Goal: Transaction & Acquisition: Purchase product/service

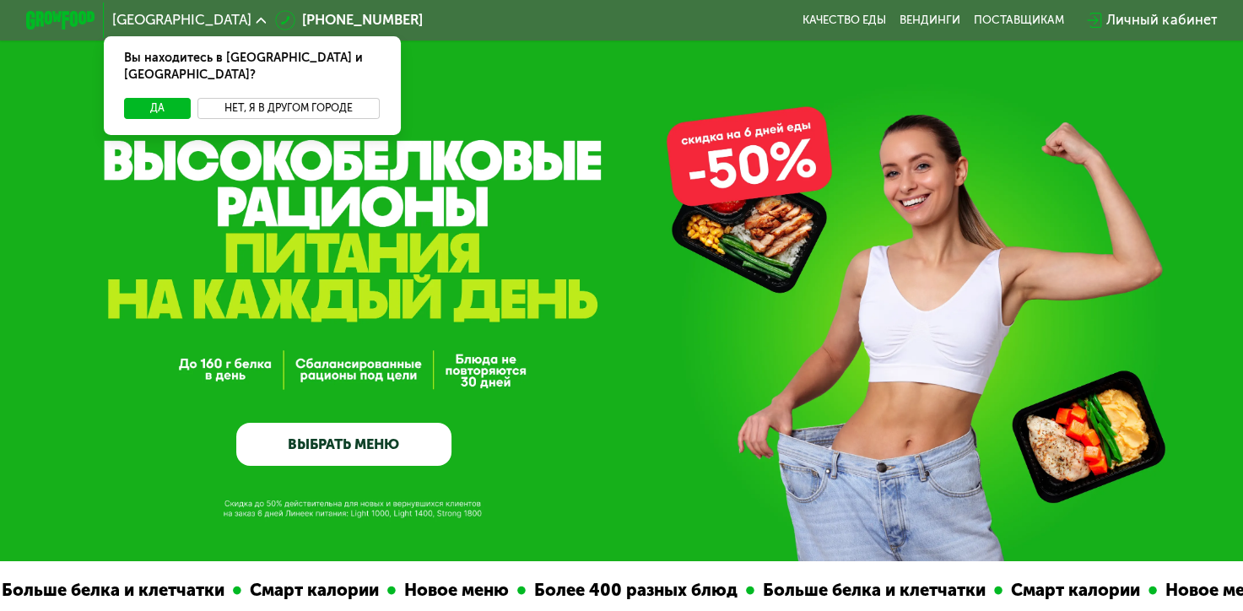
click at [293, 98] on button "Нет, я в другом городе" at bounding box center [288, 108] width 182 height 21
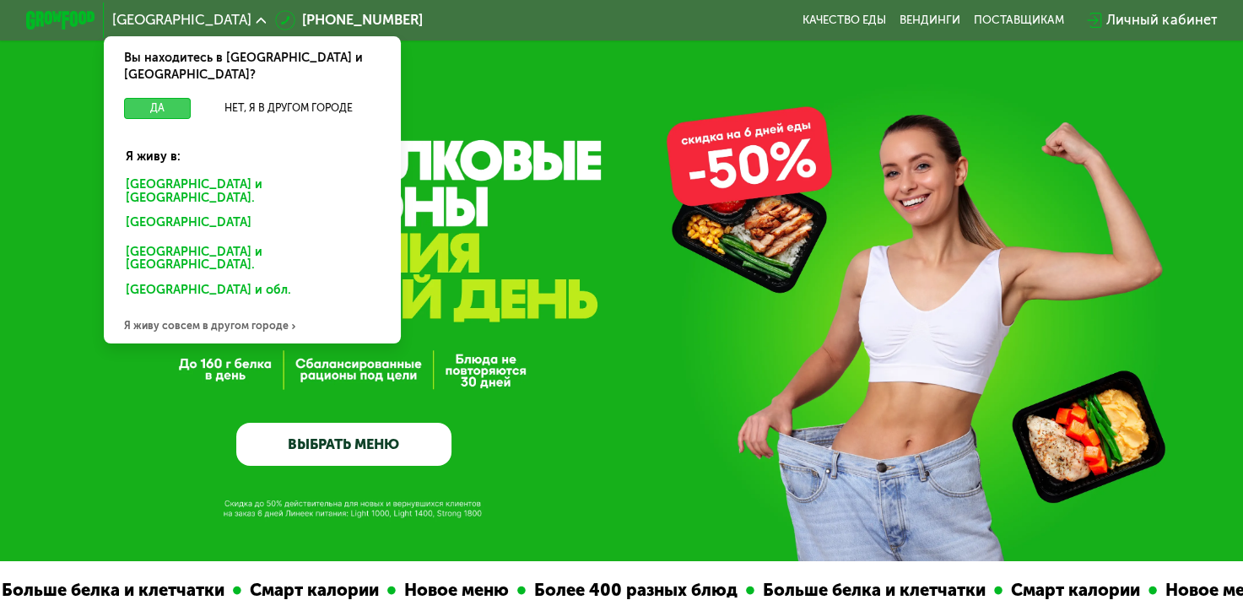
click at [154, 98] on button "Да" at bounding box center [157, 108] width 67 height 21
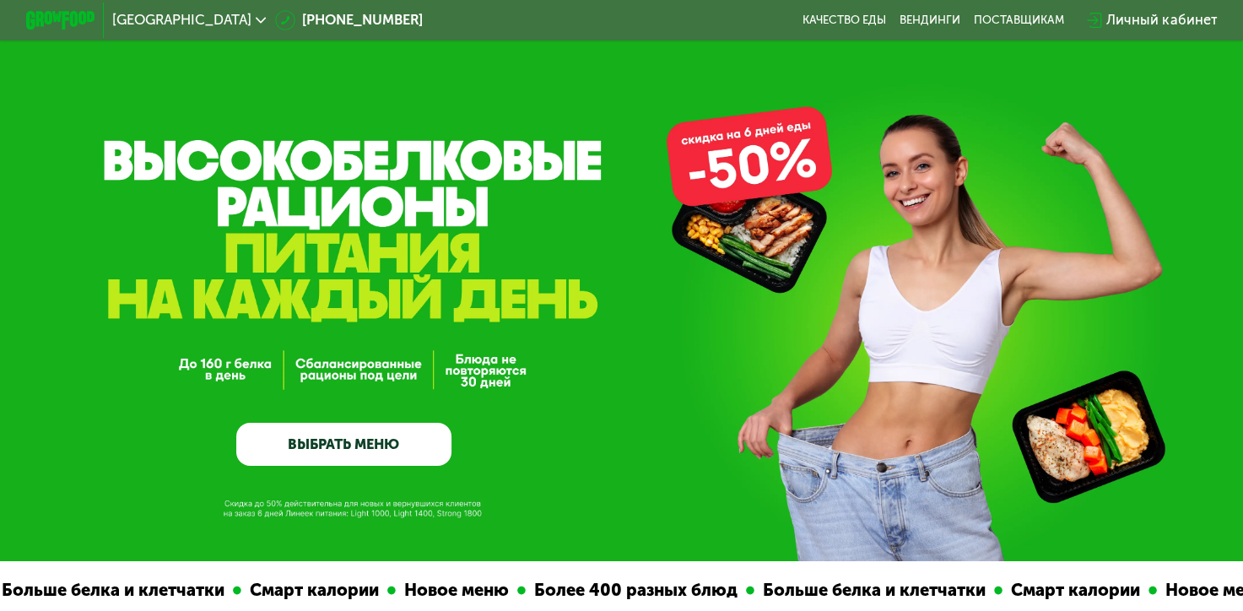
click at [381, 437] on link "ВЫБРАТЬ МЕНЮ" at bounding box center [343, 444] width 215 height 43
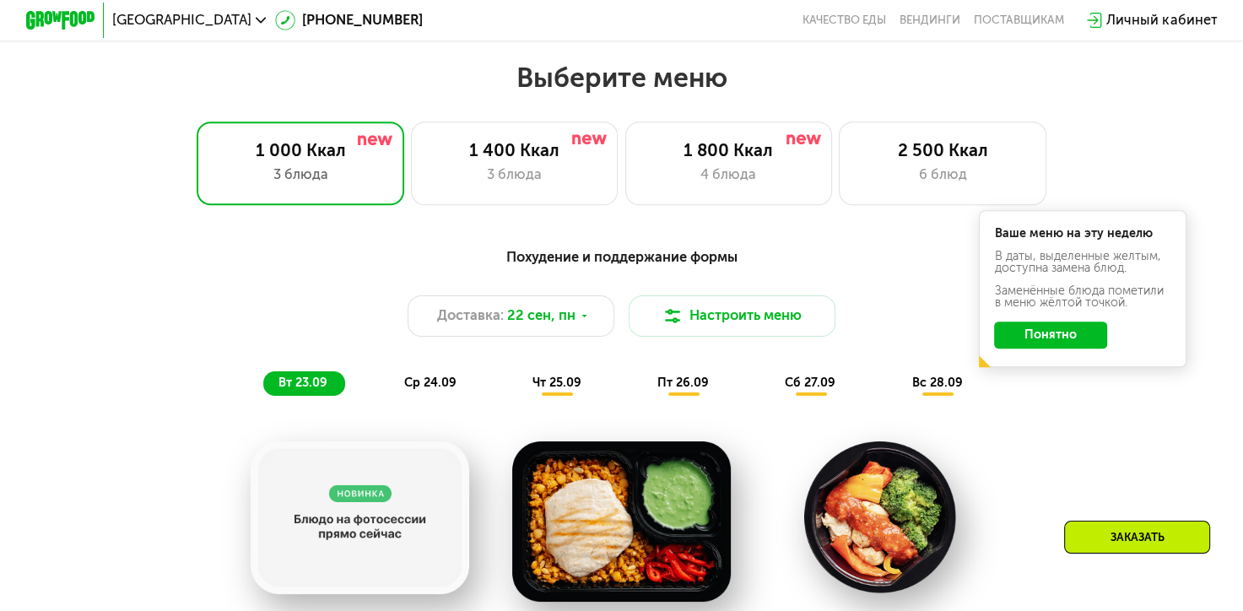
scroll to position [1100, 0]
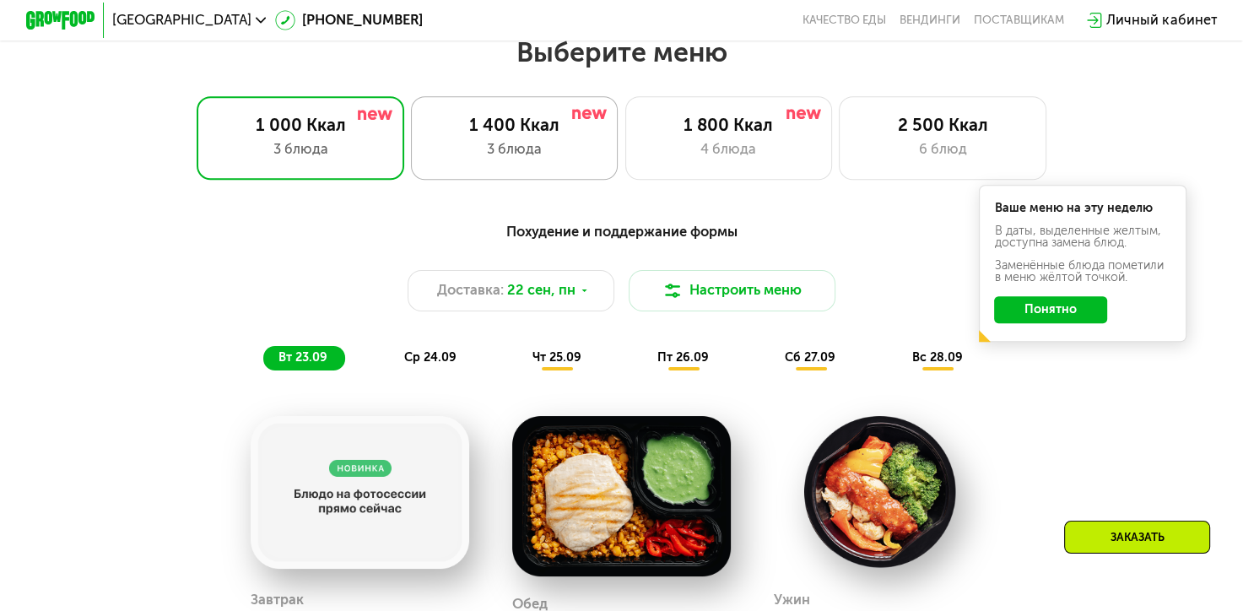
click at [556, 149] on div "3 блюда" at bounding box center [514, 149] width 171 height 21
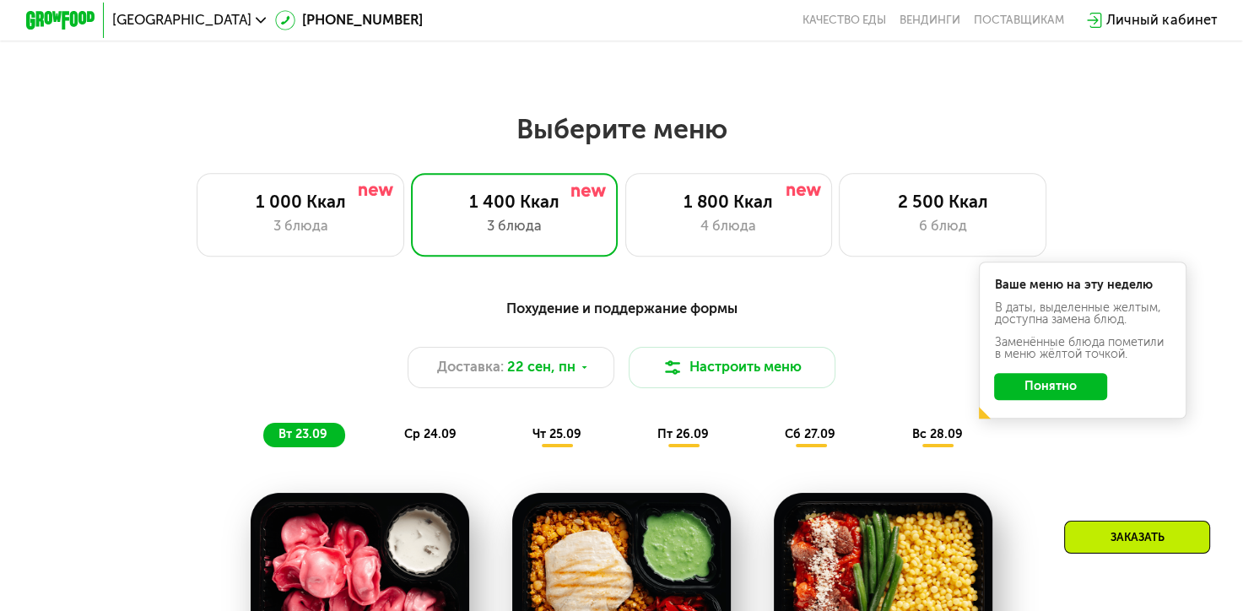
scroll to position [1016, 0]
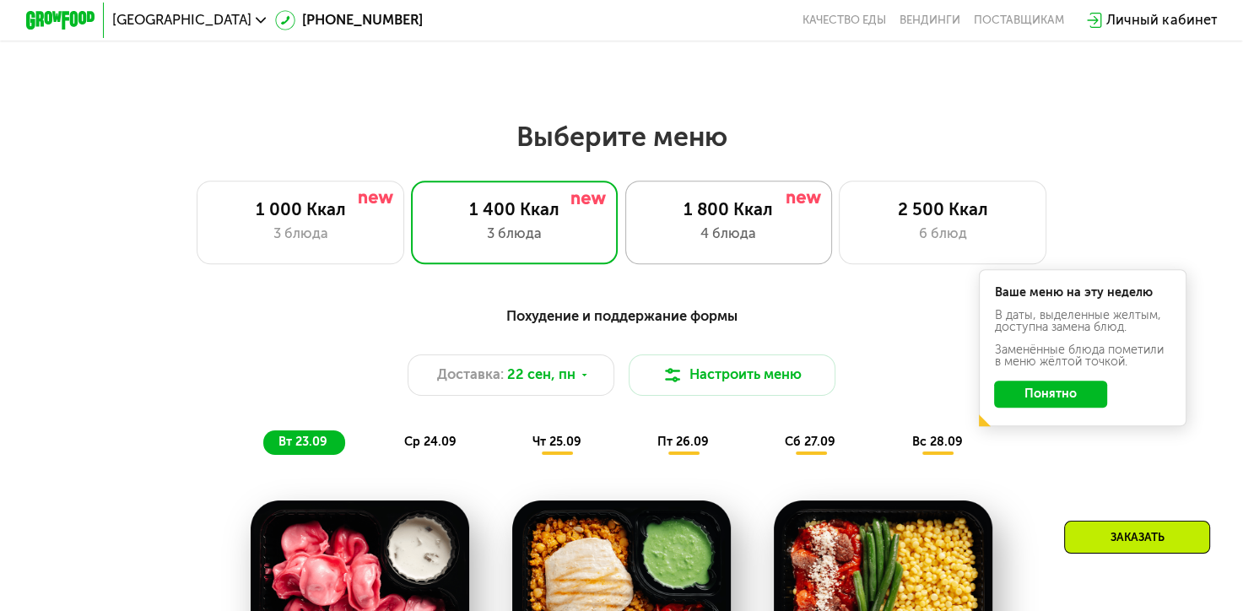
click at [749, 220] on div "1 800 Ккал" at bounding box center [728, 209] width 171 height 21
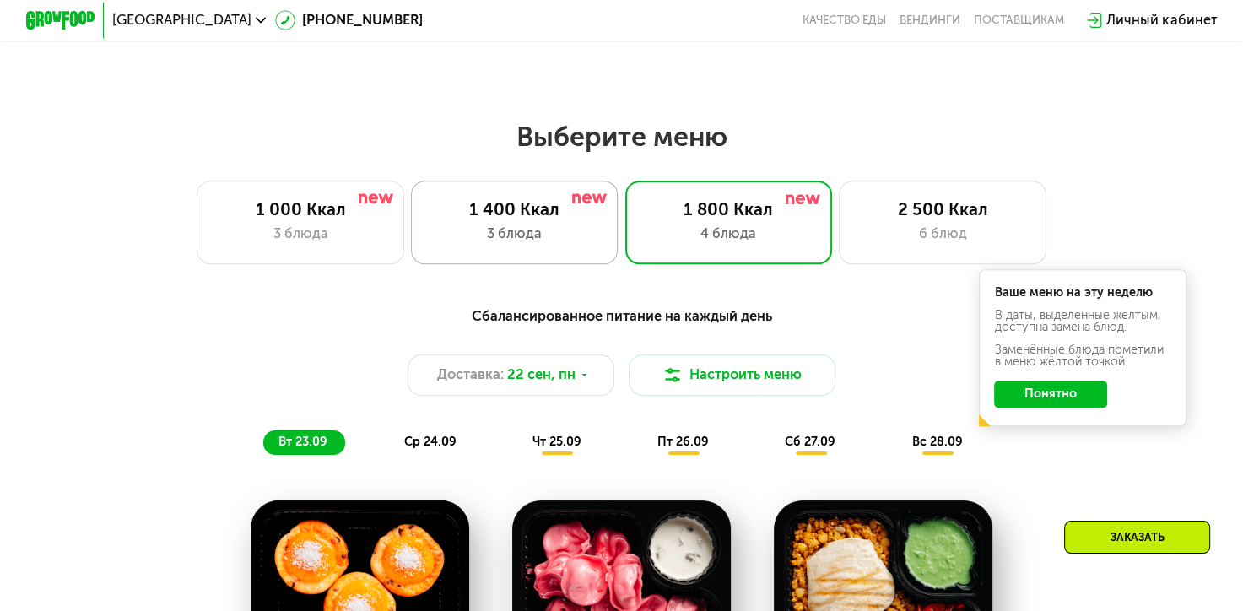
click at [563, 229] on div "3 блюда" at bounding box center [514, 234] width 171 height 21
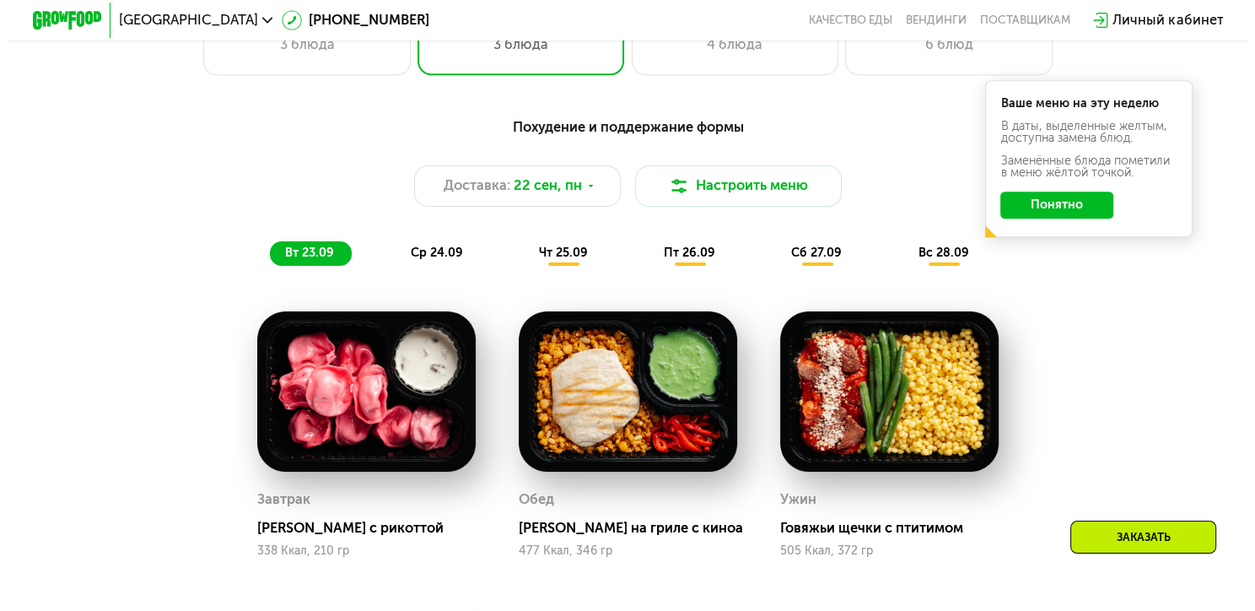
scroll to position [1184, 0]
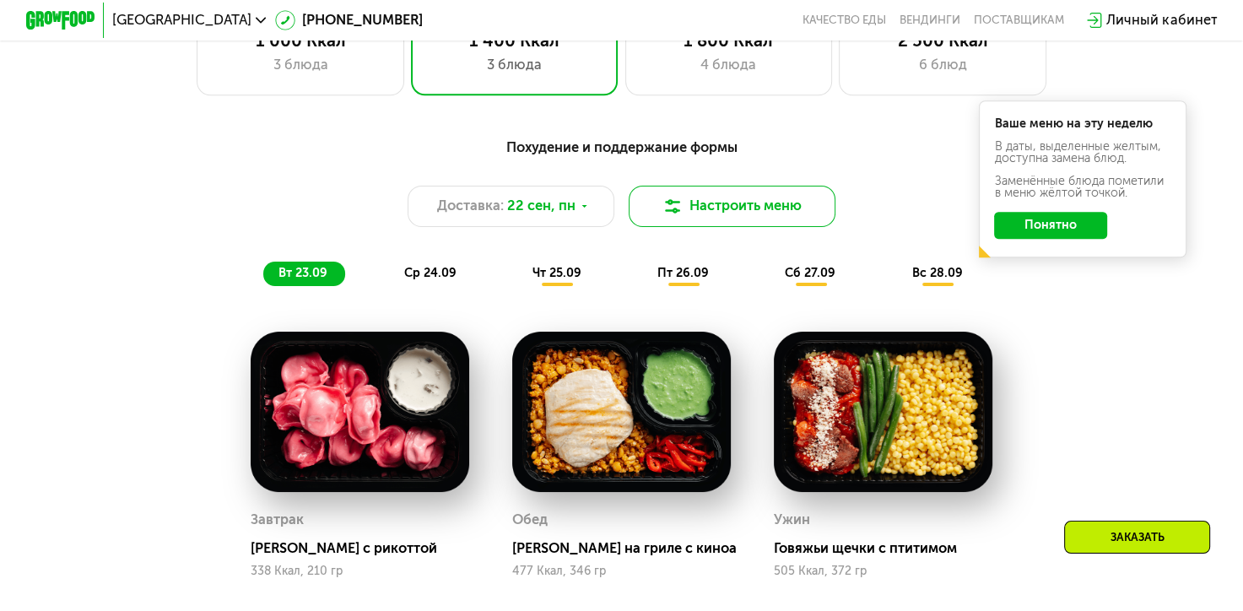
click at [682, 217] on img at bounding box center [672, 206] width 21 height 21
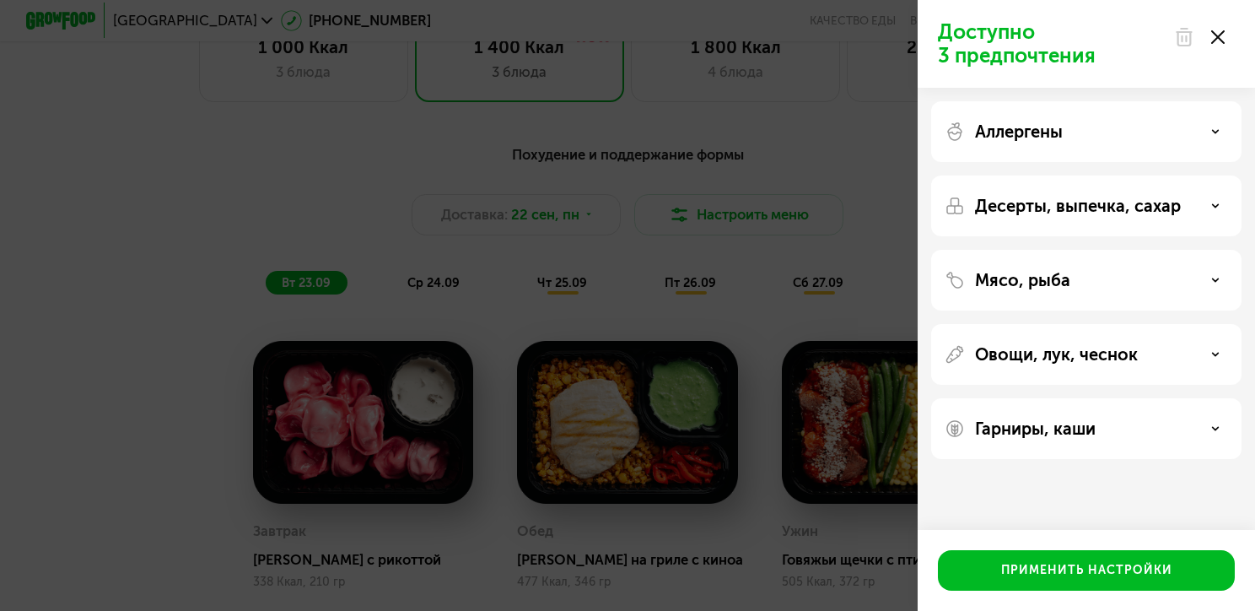
click at [1214, 132] on use at bounding box center [1216, 131] width 6 height 3
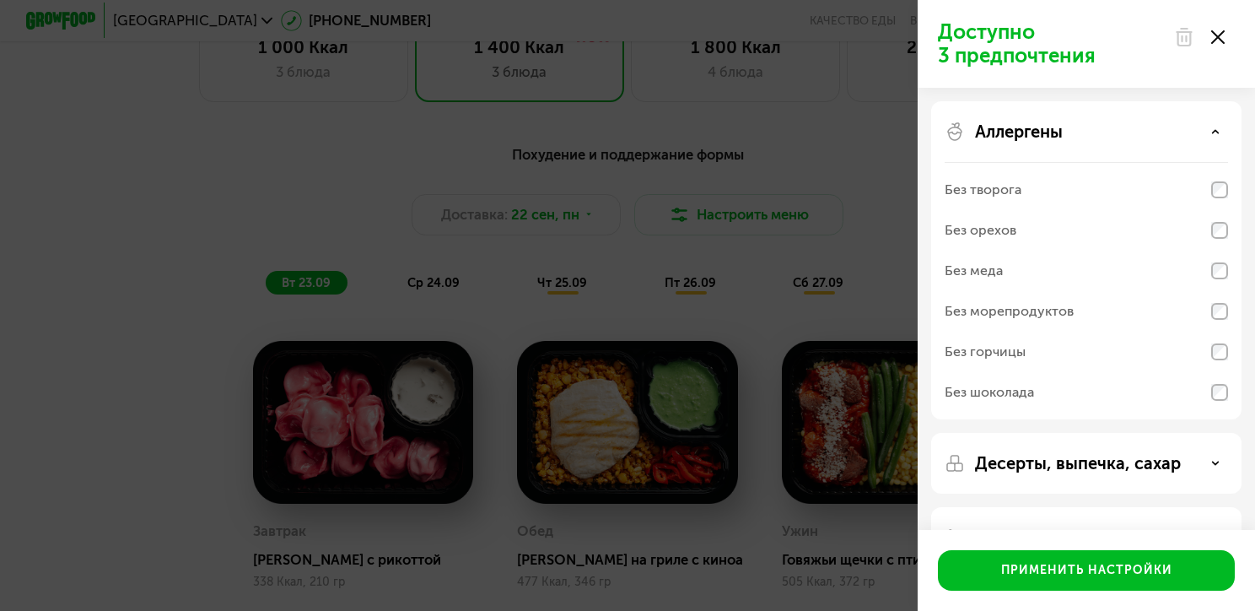
click at [1216, 465] on icon at bounding box center [1215, 463] width 8 height 8
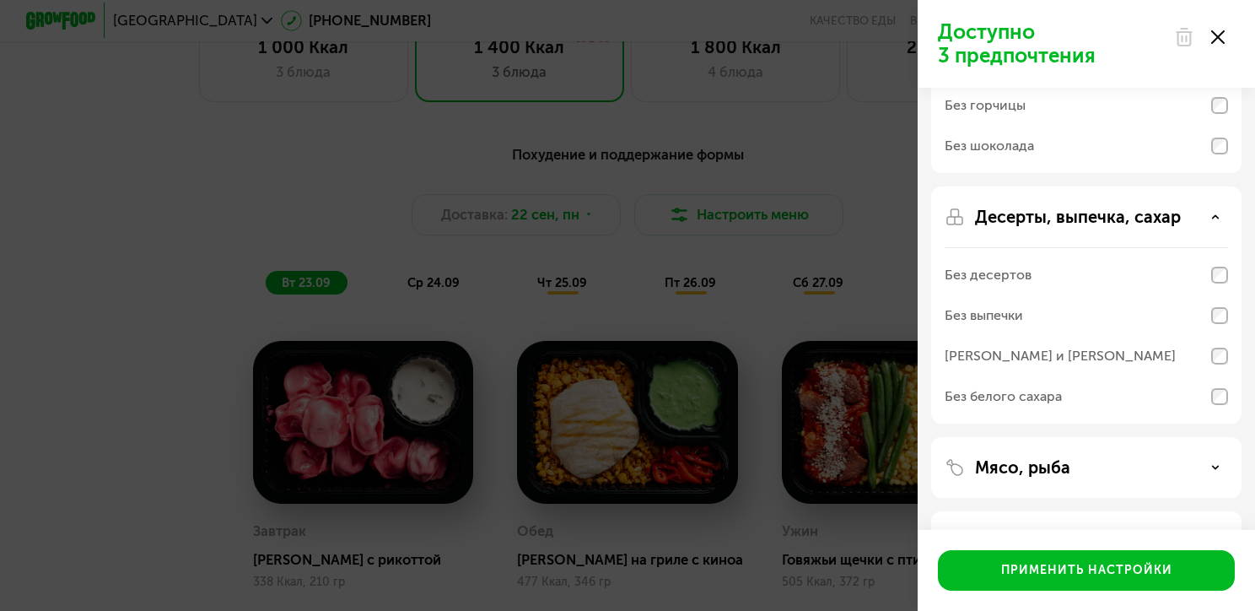
scroll to position [253, 0]
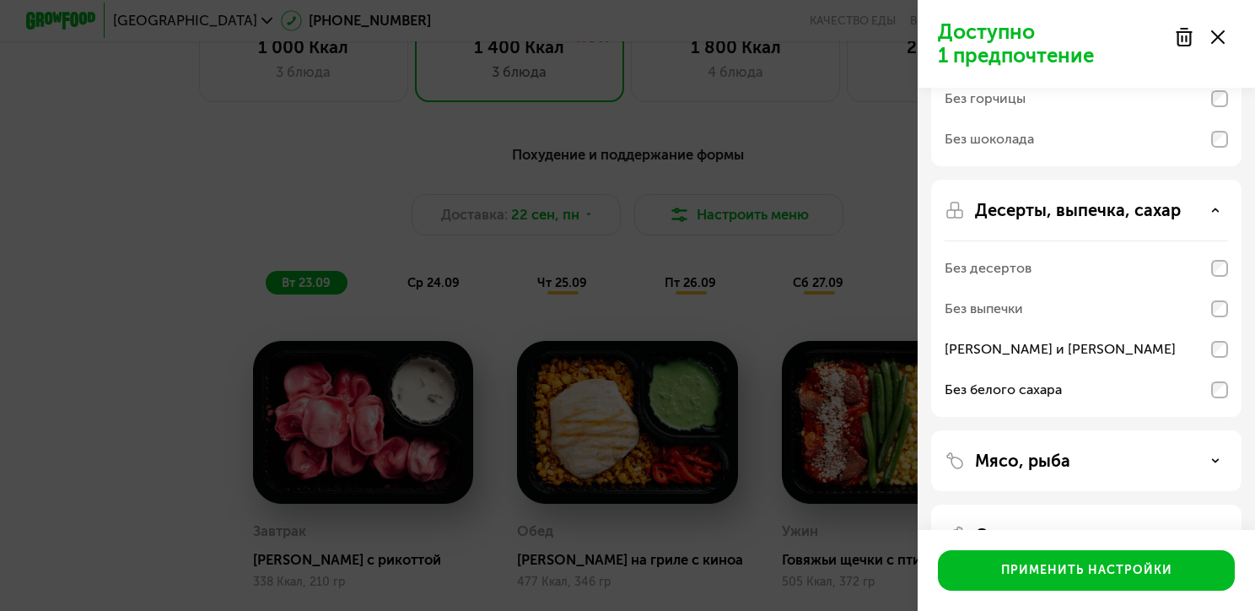
click at [1214, 461] on icon at bounding box center [1215, 460] width 8 height 8
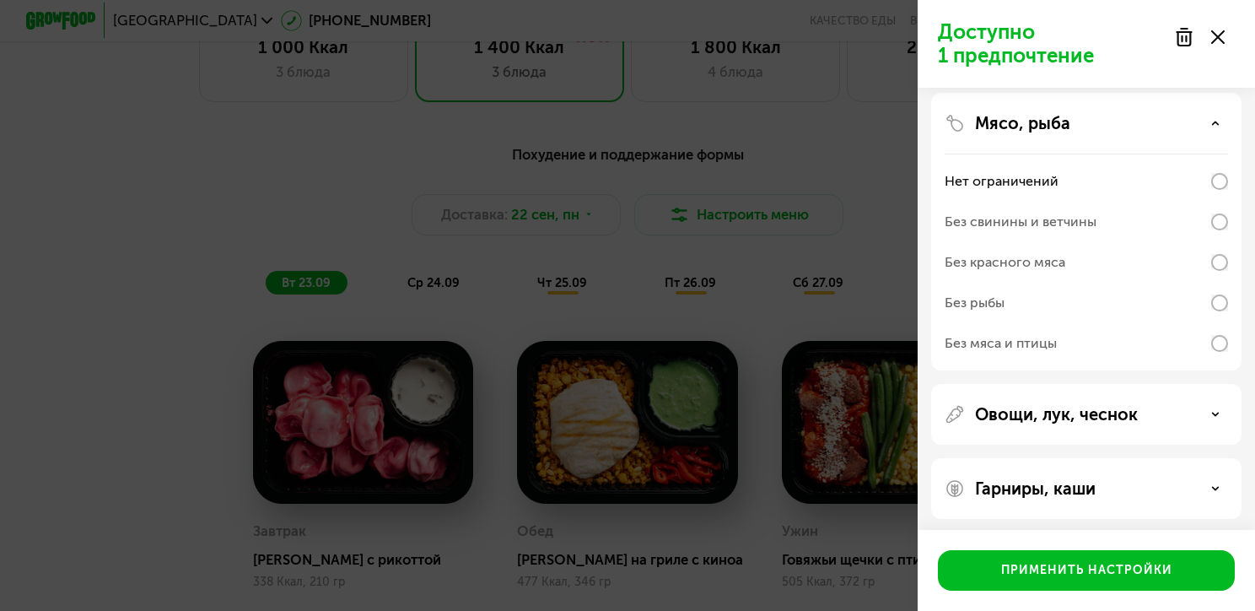
scroll to position [596, 0]
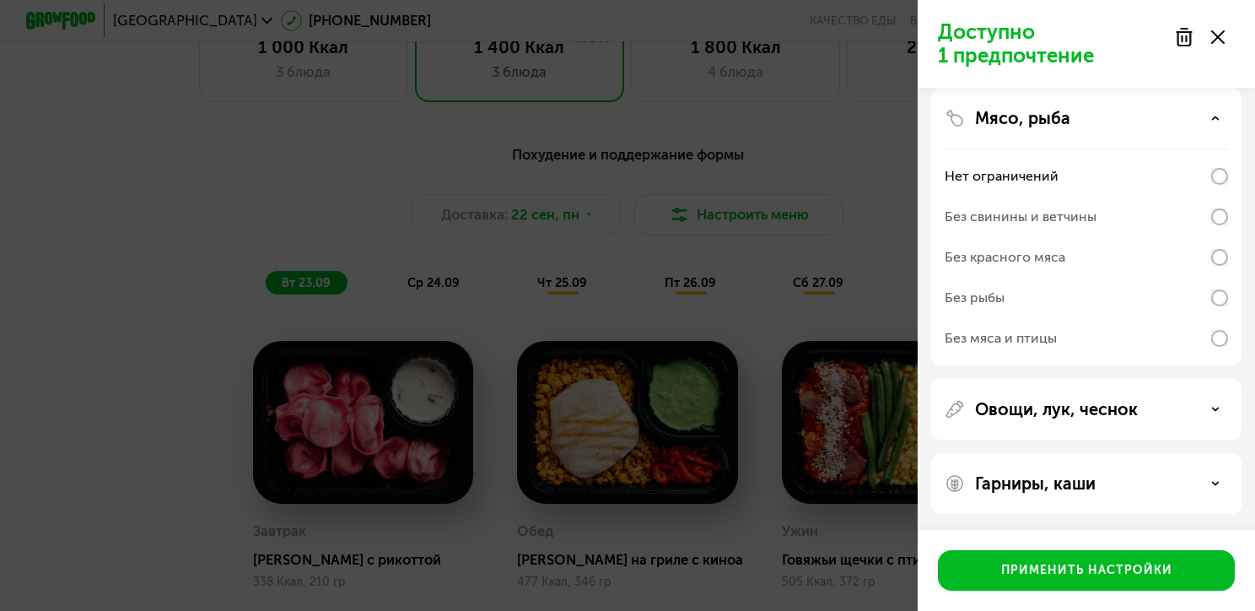
click at [1212, 488] on div "Гарниры, каши" at bounding box center [1086, 483] width 283 height 20
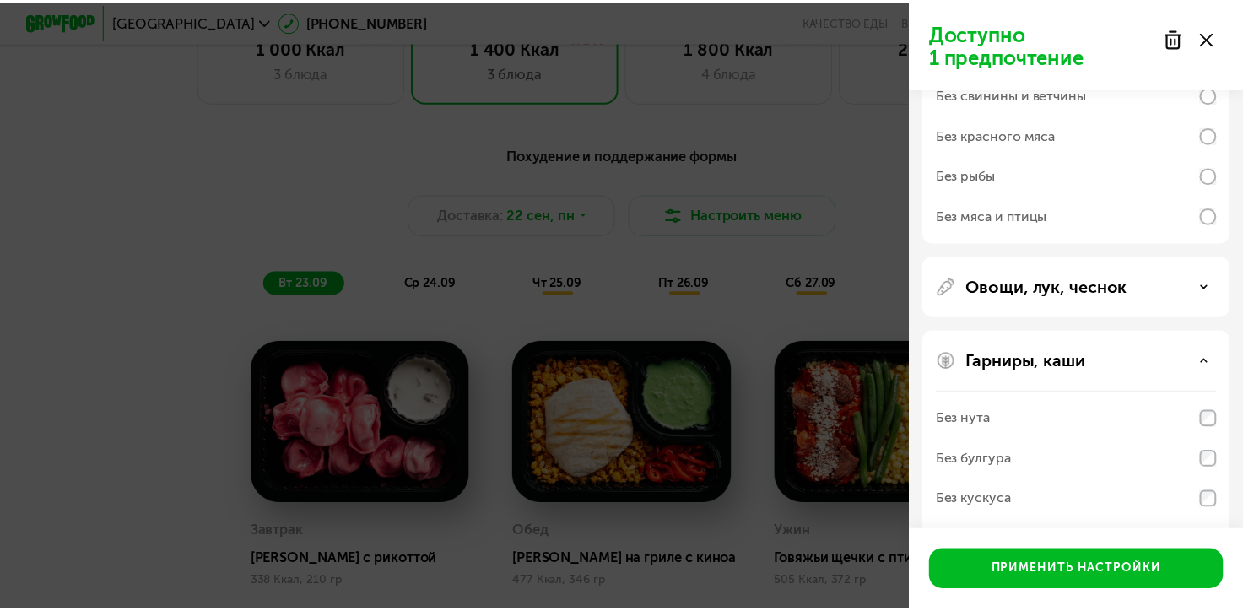
scroll to position [812, 0]
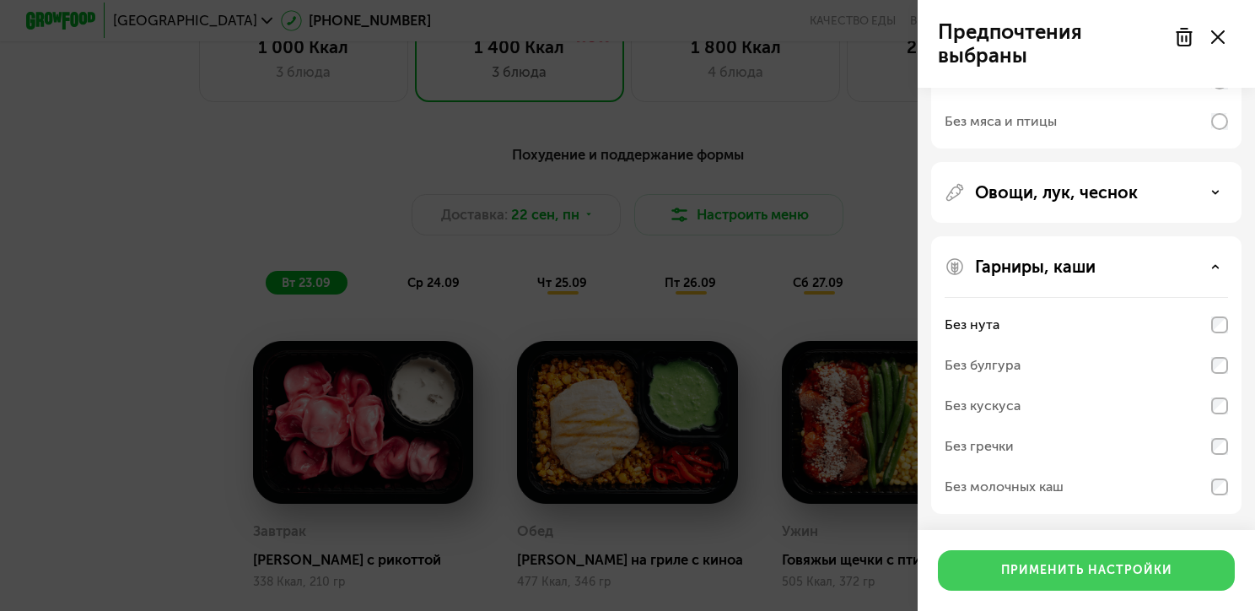
click at [1077, 565] on div "Применить настройки" at bounding box center [1086, 570] width 171 height 17
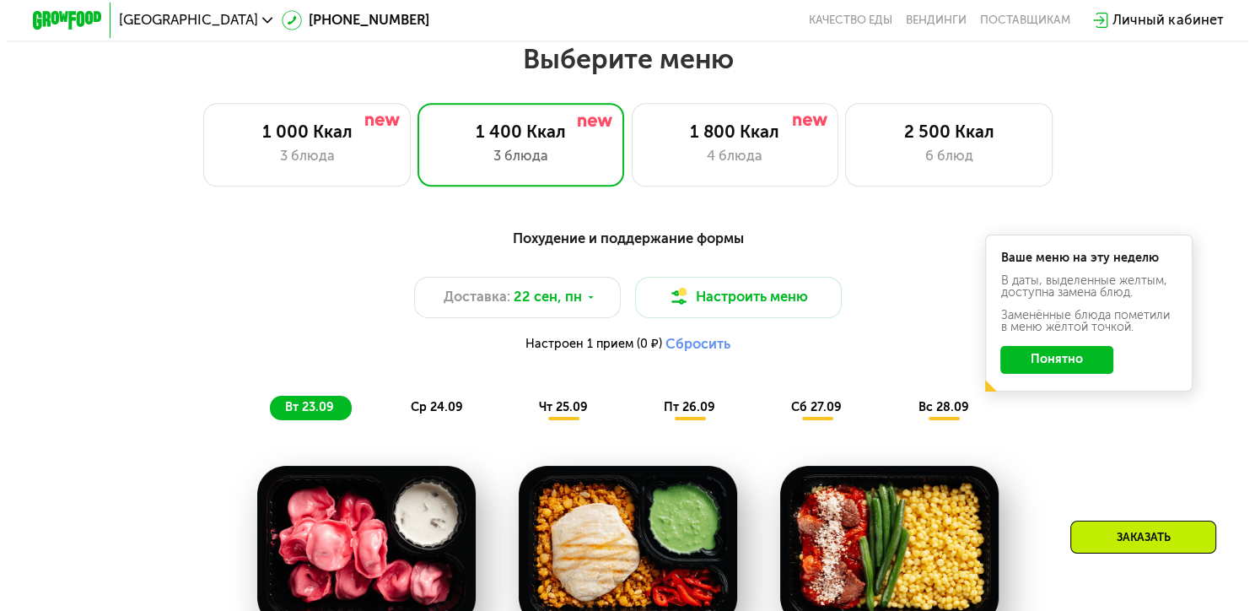
scroll to position [1100, 0]
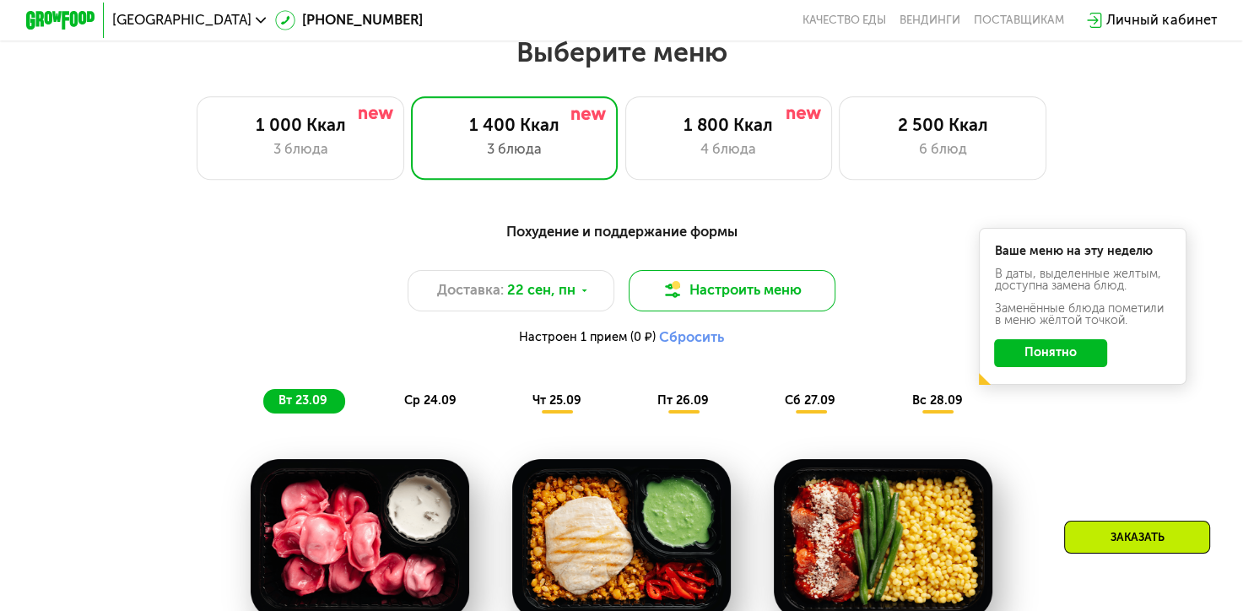
click at [764, 292] on button "Настроить меню" at bounding box center [732, 290] width 208 height 41
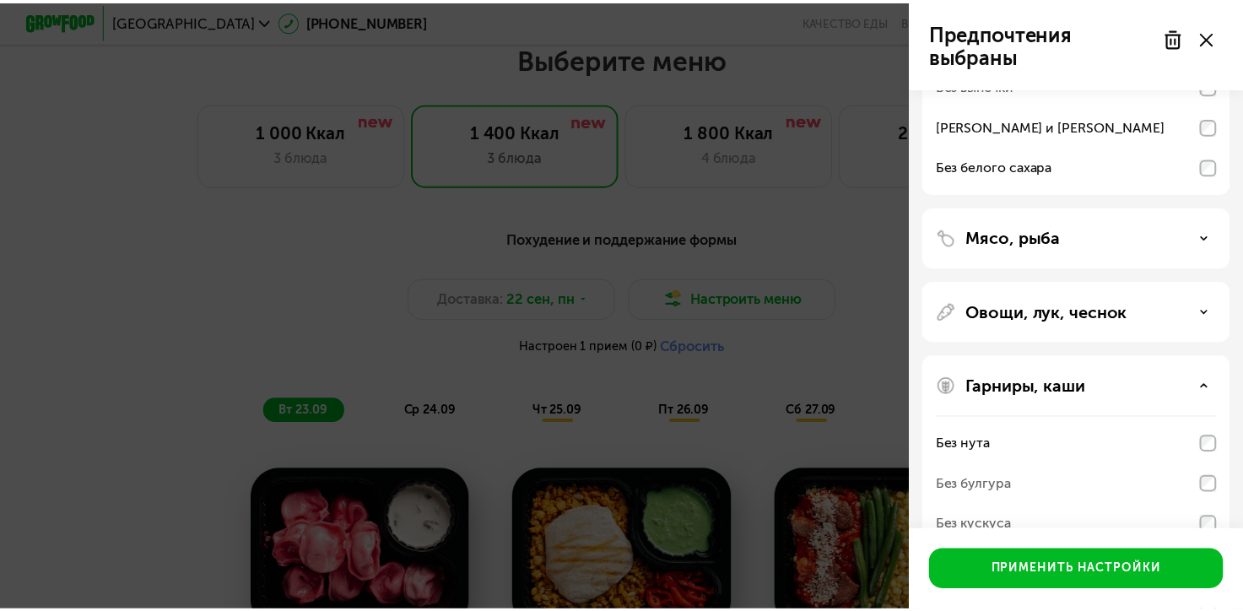
scroll to position [253, 0]
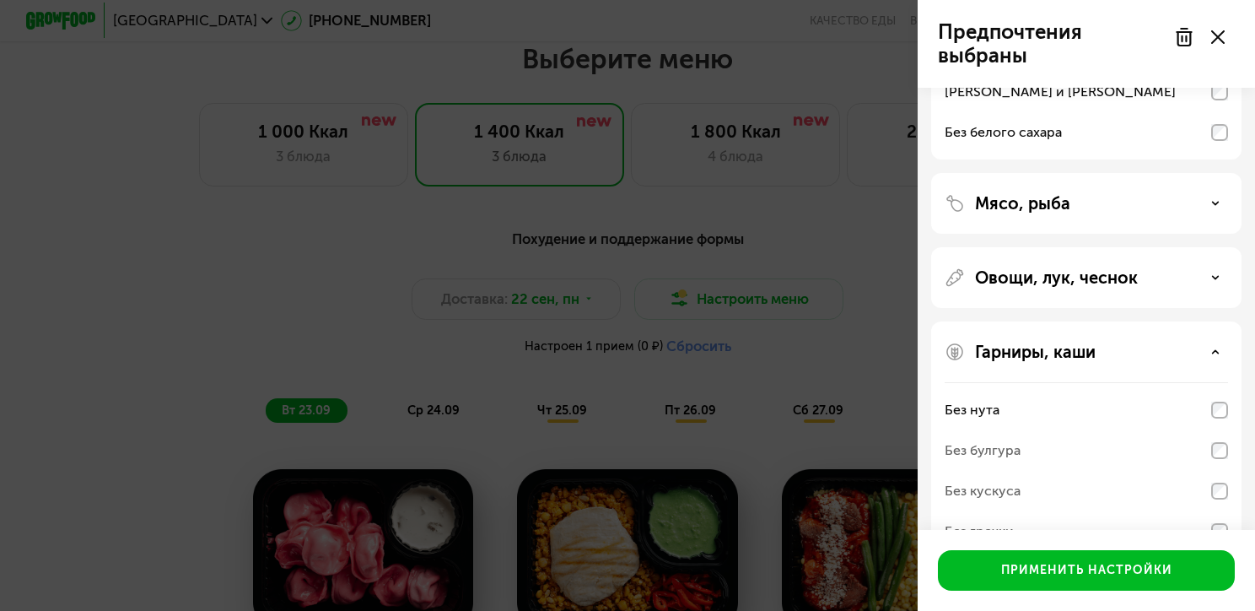
click at [1211, 209] on div "Мясо, рыба" at bounding box center [1086, 203] width 283 height 20
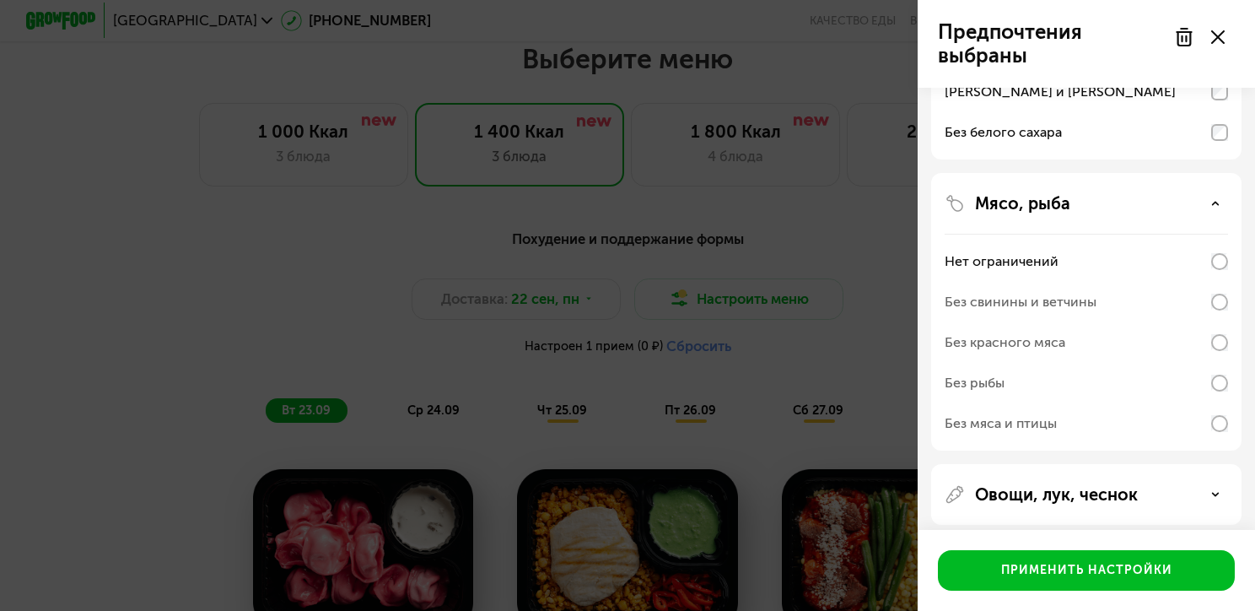
click at [1205, 40] on div at bounding box center [1199, 37] width 71 height 34
click at [1216, 40] on icon at bounding box center [1217, 36] width 13 height 13
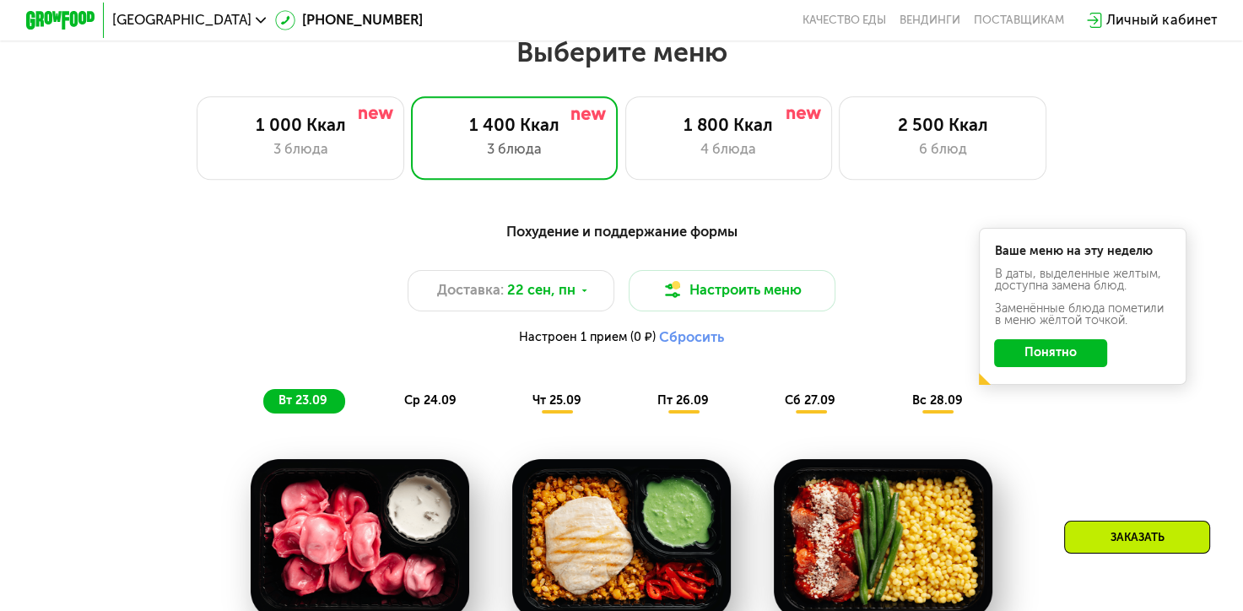
click at [1076, 361] on button "Понятно" at bounding box center [1050, 353] width 113 height 28
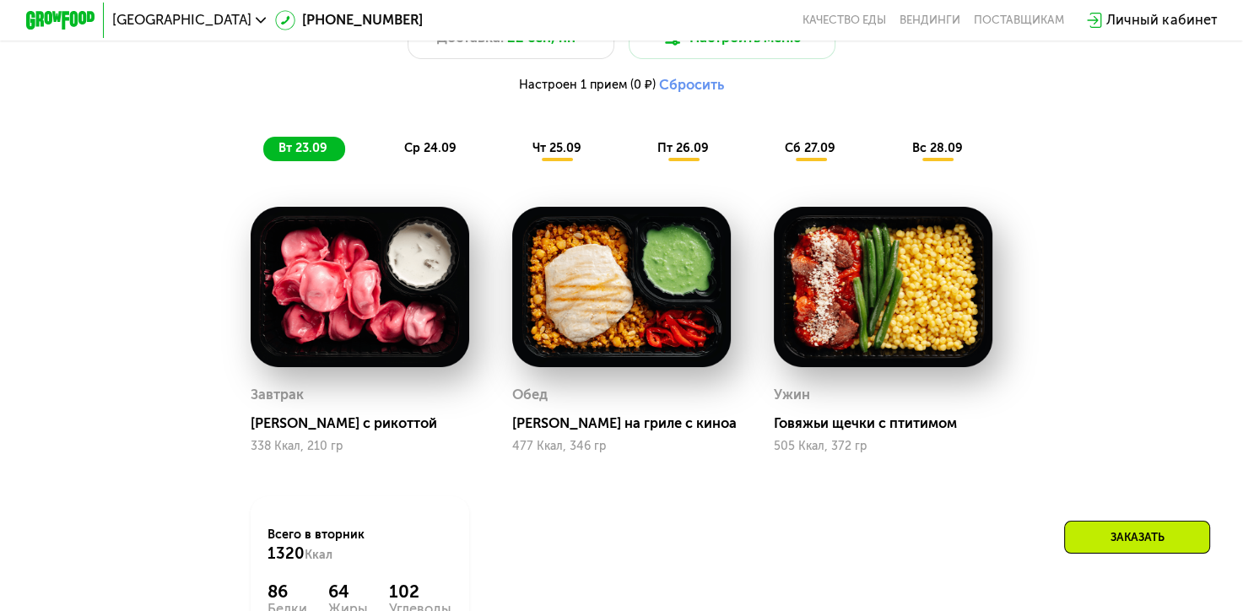
scroll to position [1437, 0]
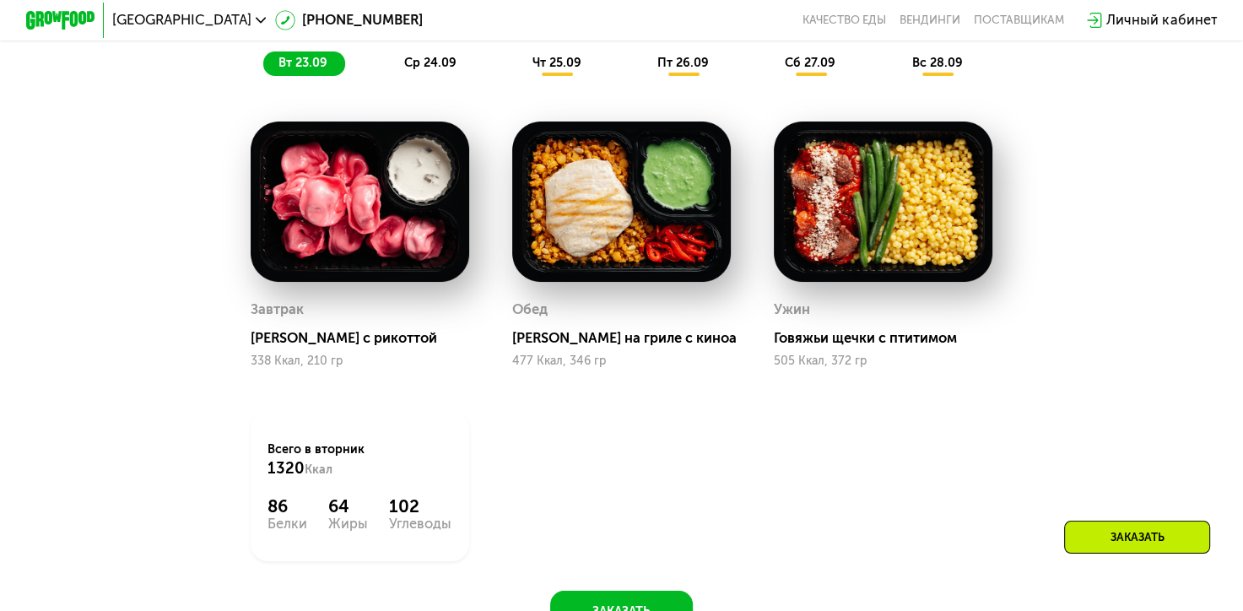
click at [864, 219] on img at bounding box center [883, 201] width 218 height 161
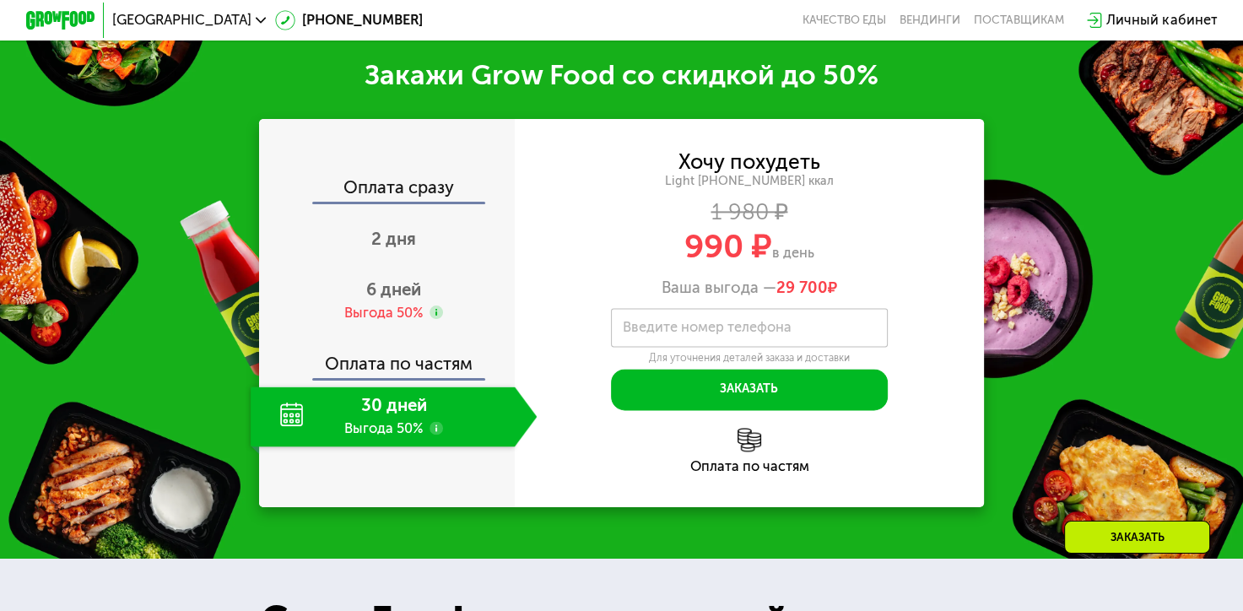
scroll to position [2112, 0]
